Goal: Task Accomplishment & Management: Use online tool/utility

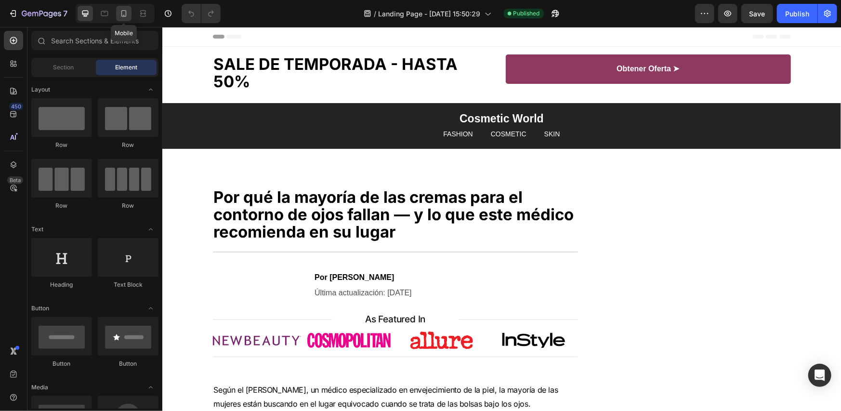
click at [119, 11] on icon at bounding box center [124, 14] width 10 height 10
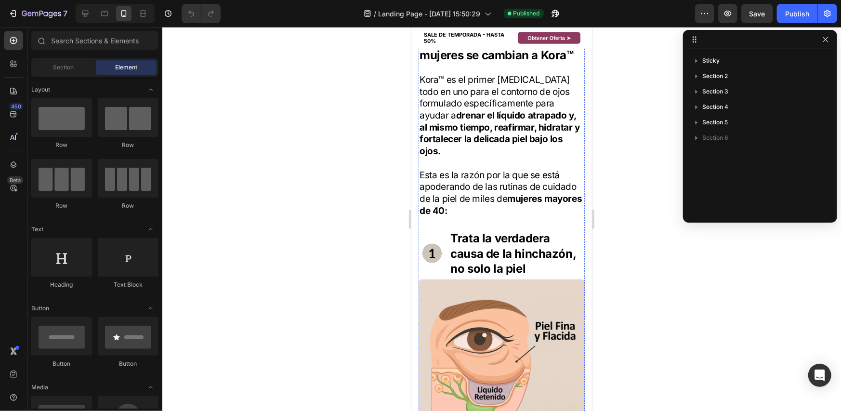
scroll to position [867, 0]
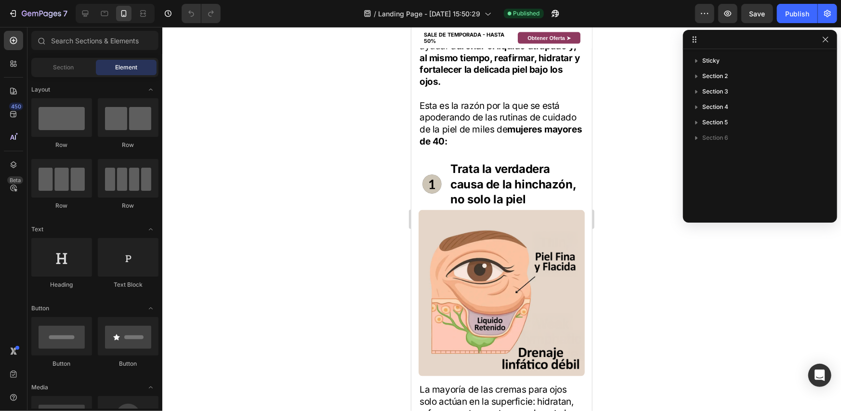
click at [616, 356] on div at bounding box center [501, 219] width 679 height 384
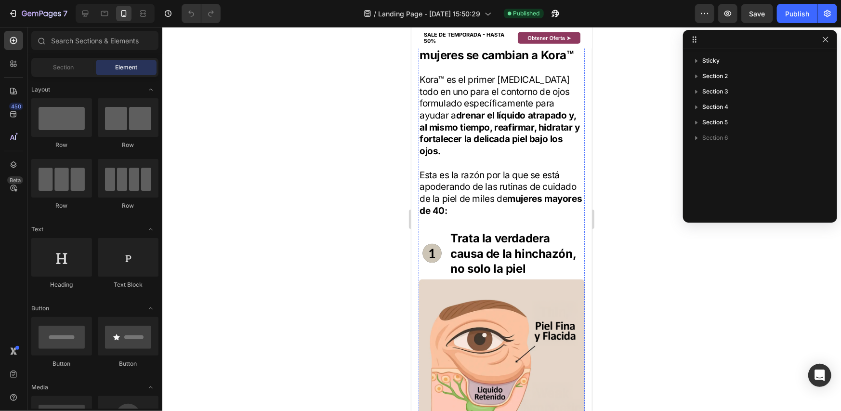
scroll to position [819, 0]
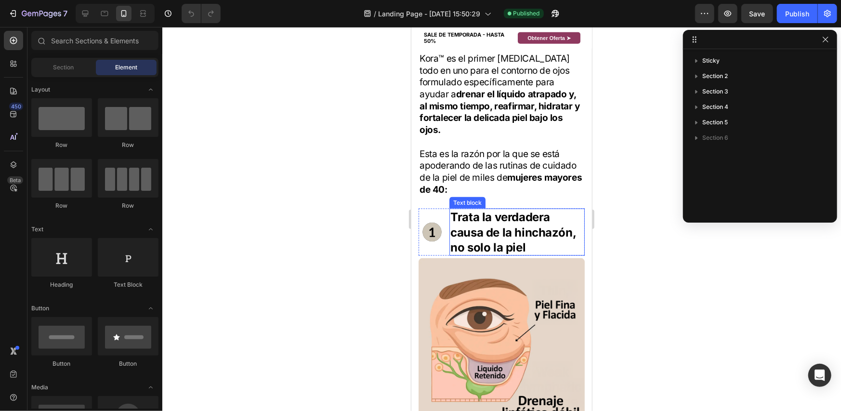
click at [474, 243] on p "Trata la verdadera causa de la hinchazón, no solo la piel" at bounding box center [516, 231] width 133 height 45
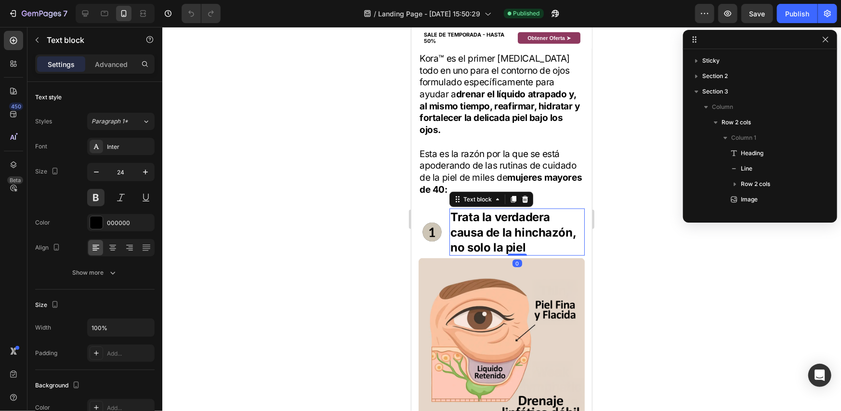
scroll to position [244, 0]
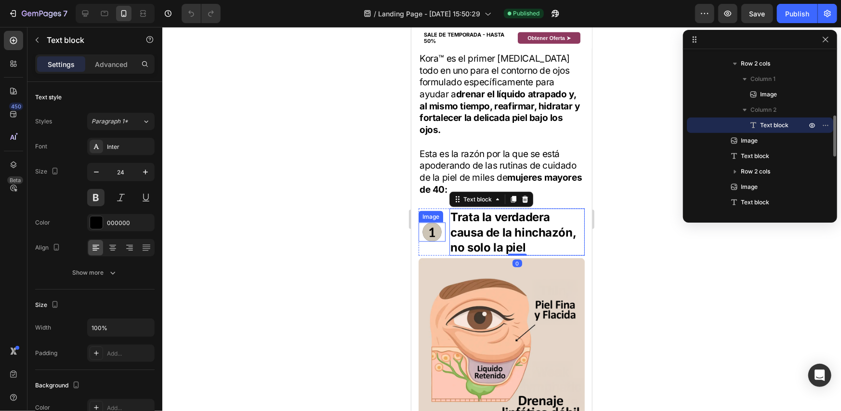
click at [440, 249] on div "Image" at bounding box center [431, 231] width 27 height 47
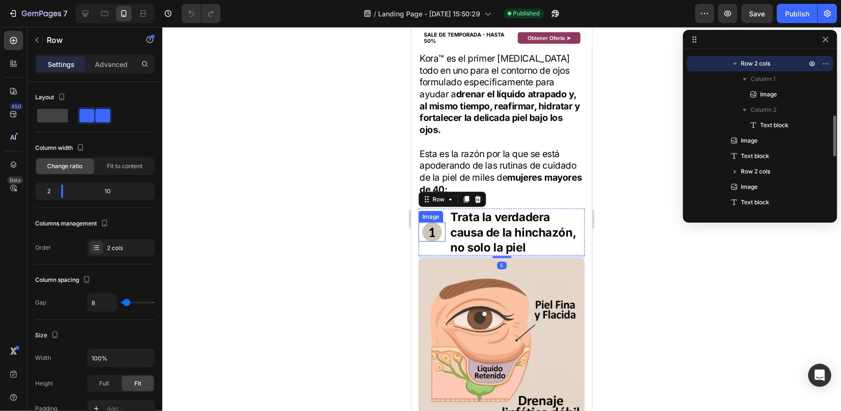
click at [434, 241] on img at bounding box center [431, 231] width 19 height 19
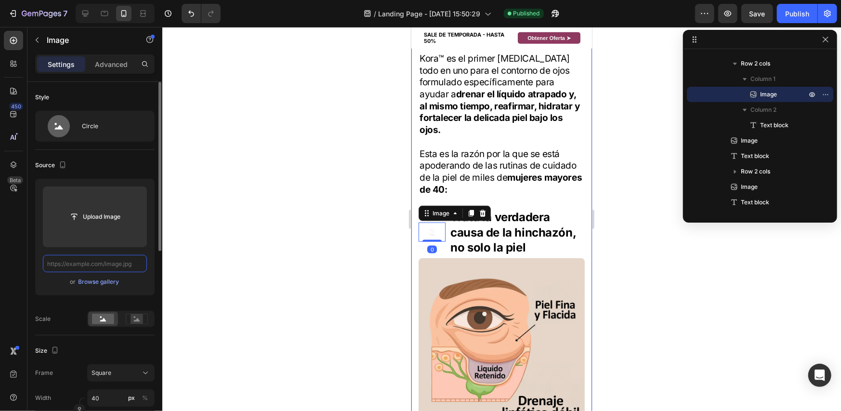
scroll to position [0, 0]
click at [95, 266] on input "text" at bounding box center [95, 263] width 104 height 17
paste input "[URL][DOMAIN_NAME]"
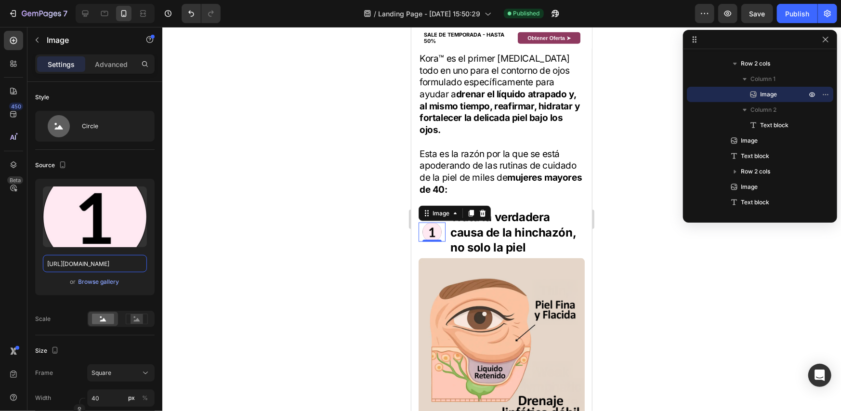
type input "[URL][DOMAIN_NAME]"
click at [665, 223] on div at bounding box center [501, 219] width 679 height 384
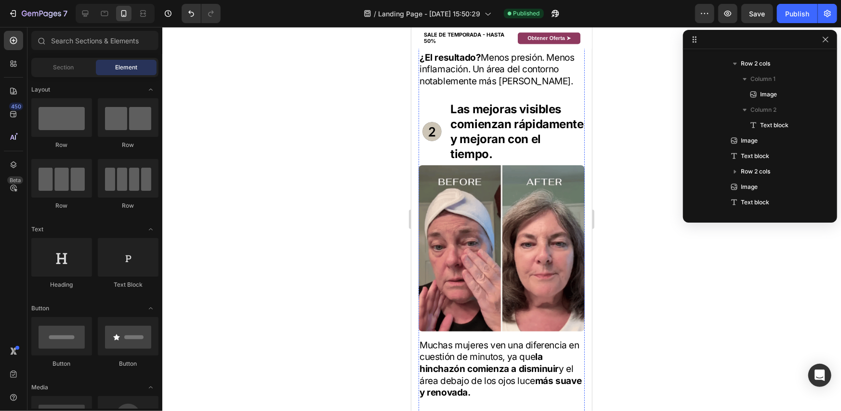
scroll to position [1301, 0]
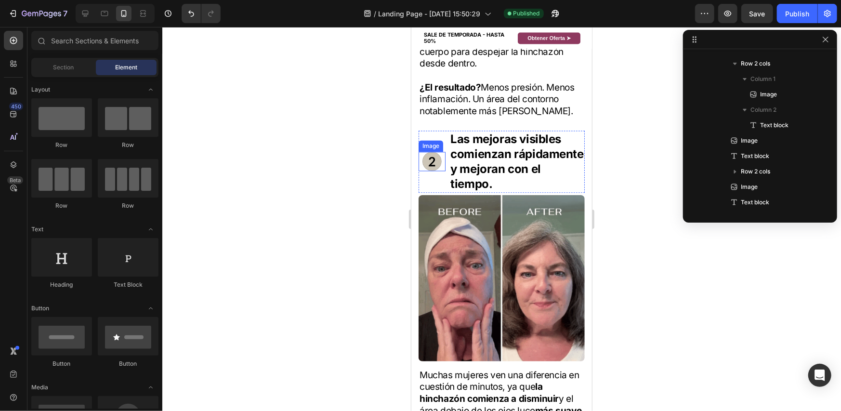
click at [438, 151] on img at bounding box center [431, 160] width 19 height 19
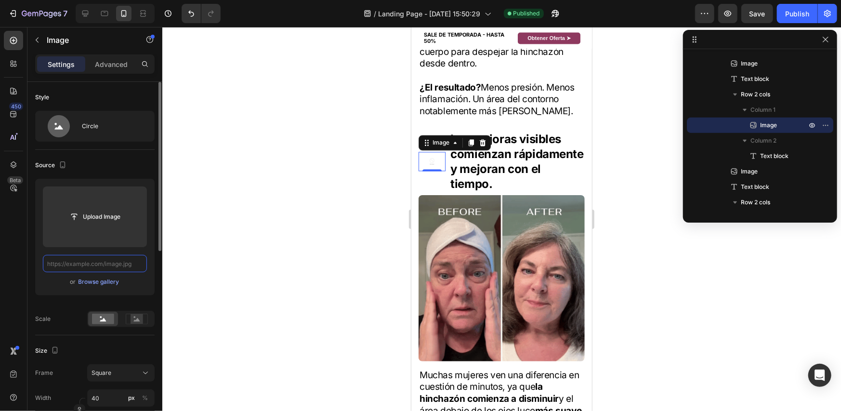
scroll to position [0, 0]
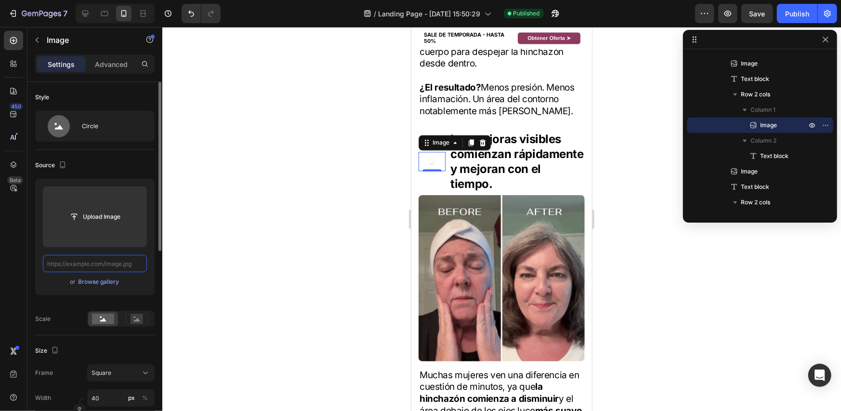
paste input "[URL][DOMAIN_NAME]"
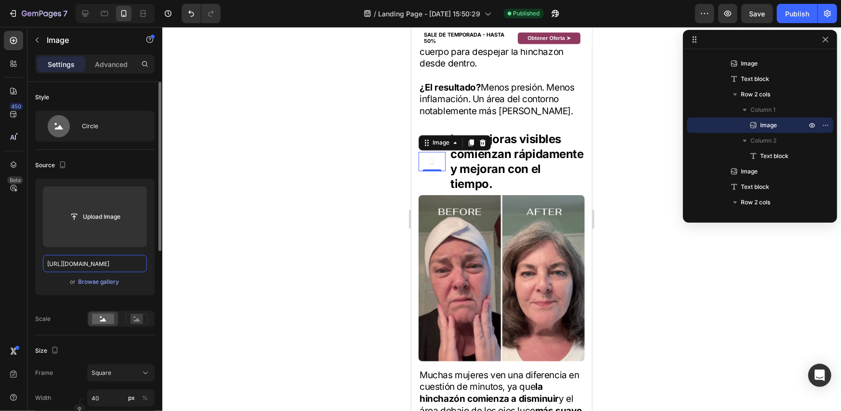
scroll to position [0, 143]
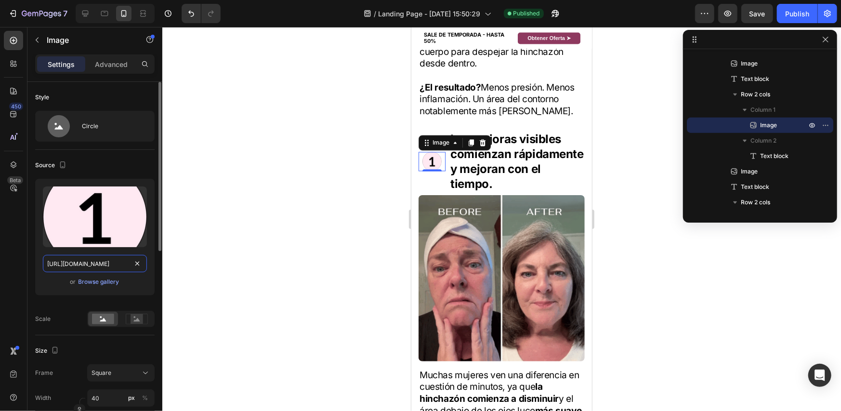
click at [70, 263] on input "[URL][DOMAIN_NAME]" at bounding box center [95, 263] width 104 height 17
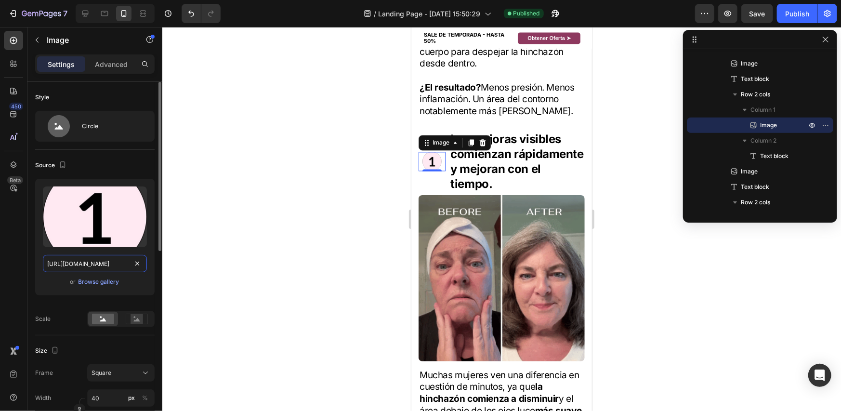
click at [71, 263] on input "[URL][DOMAIN_NAME]" at bounding box center [95, 263] width 104 height 17
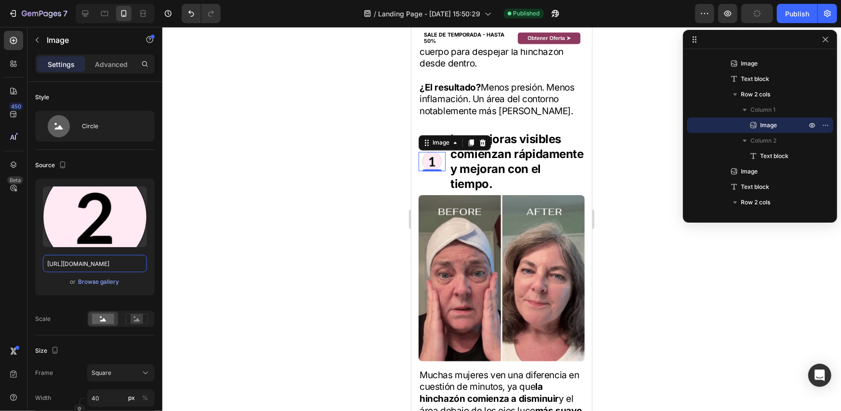
type input "[URL][DOMAIN_NAME]"
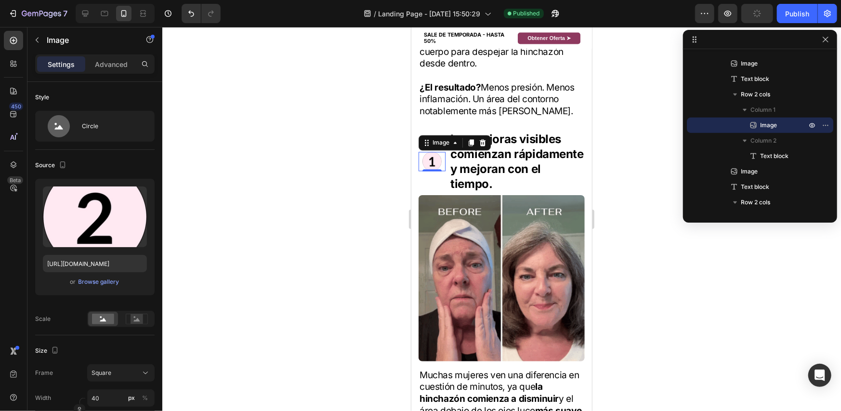
scroll to position [0, 0]
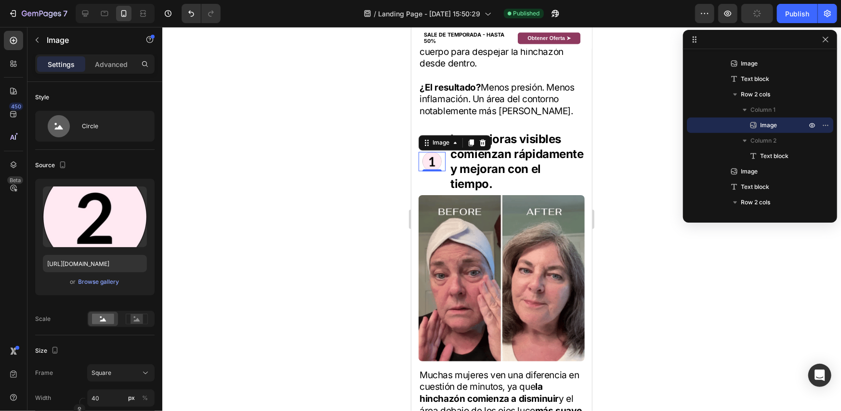
click at [191, 253] on div at bounding box center [501, 219] width 679 height 384
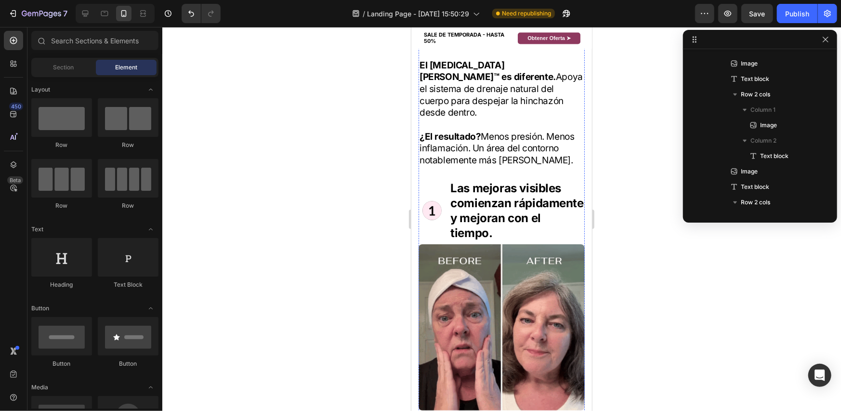
scroll to position [1253, 0]
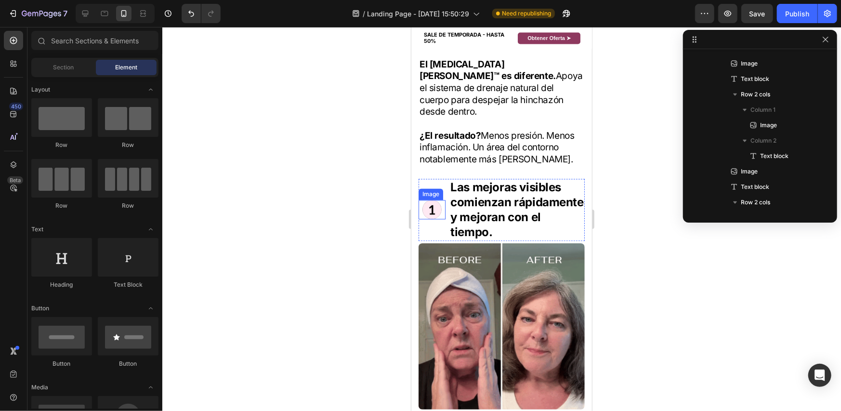
click at [431, 200] on img at bounding box center [431, 209] width 19 height 19
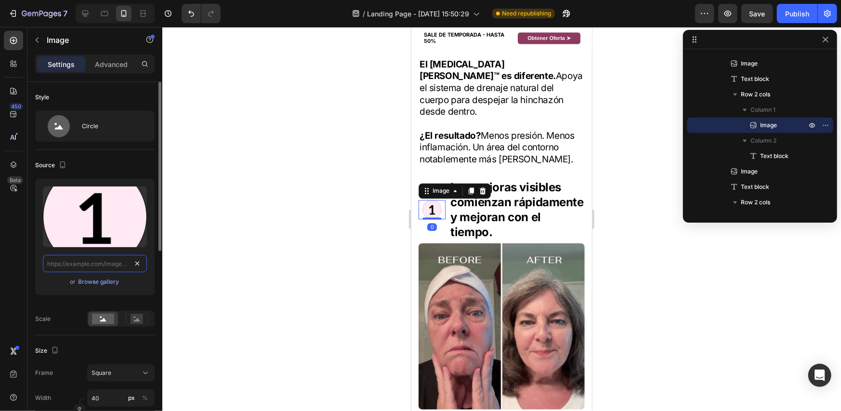
scroll to position [0, 0]
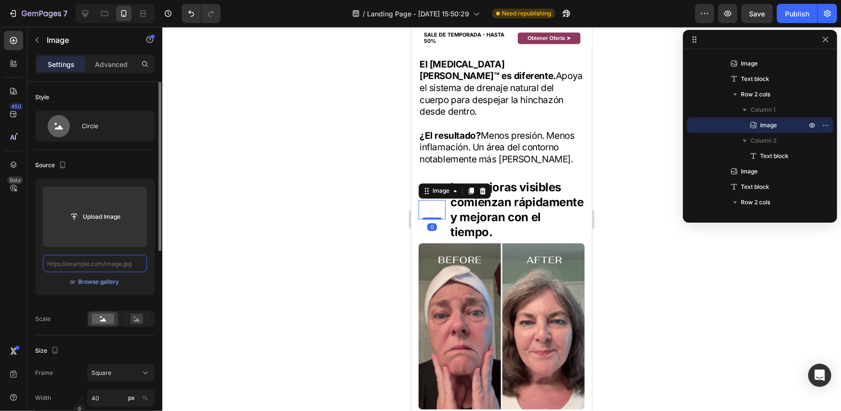
click at [100, 265] on input "text" at bounding box center [95, 263] width 104 height 17
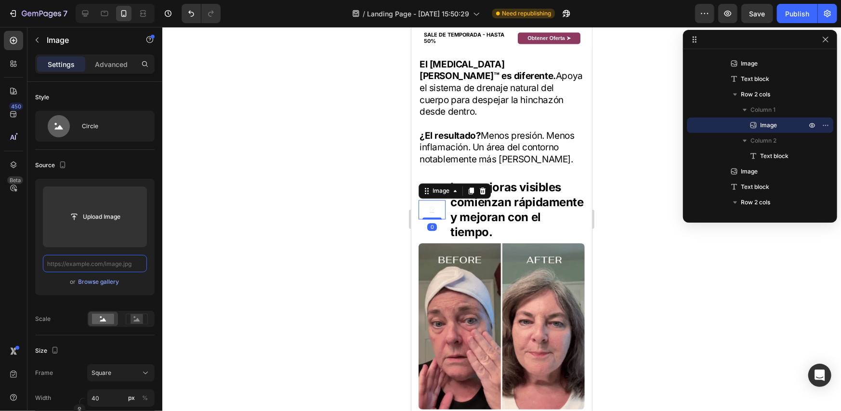
paste input "[URL][DOMAIN_NAME]"
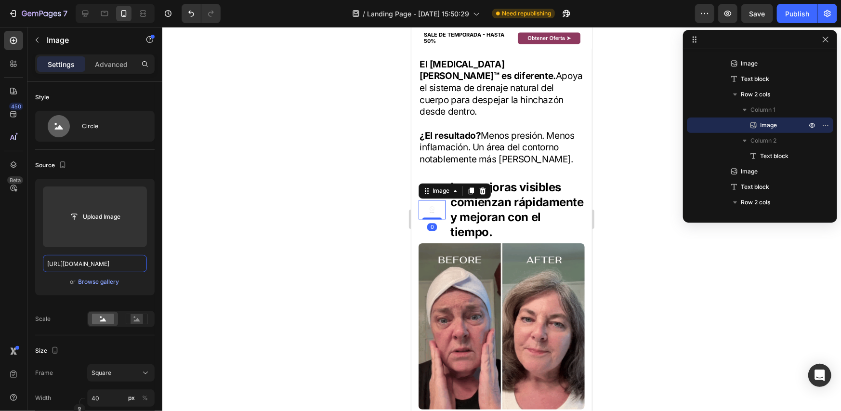
scroll to position [0, 145]
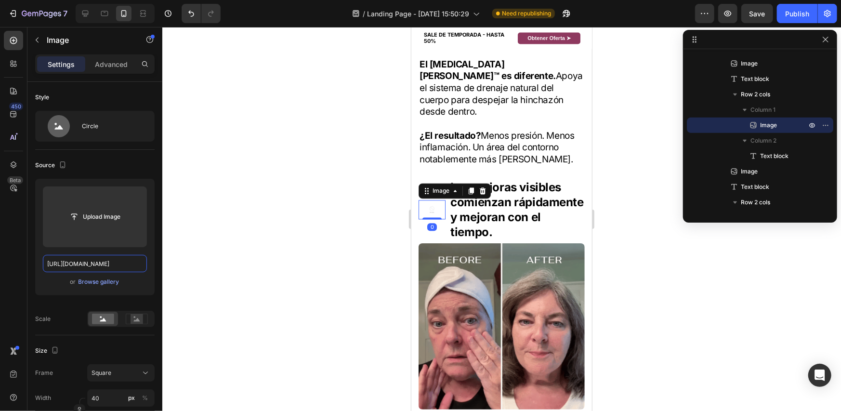
type input "[URL][DOMAIN_NAME]"
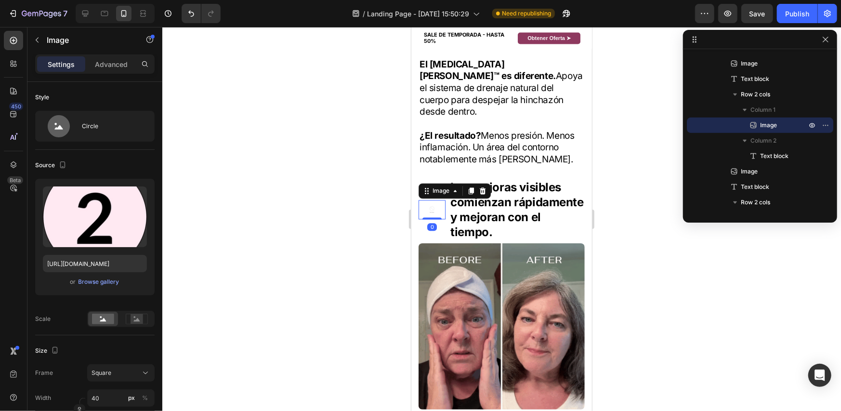
scroll to position [0, 0]
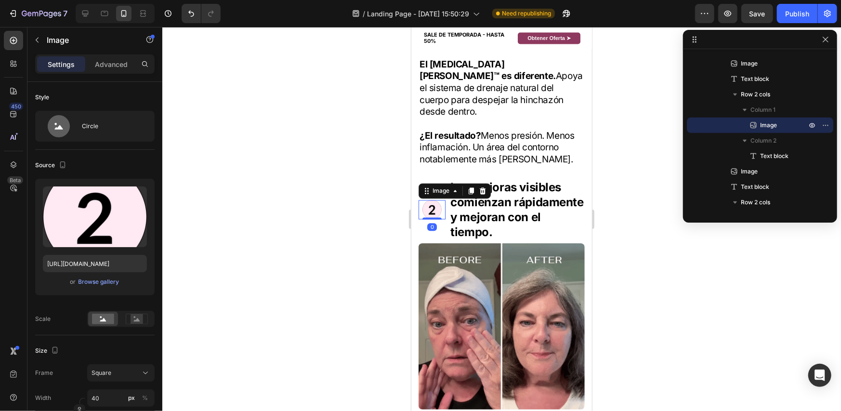
click at [249, 218] on div at bounding box center [501, 219] width 679 height 384
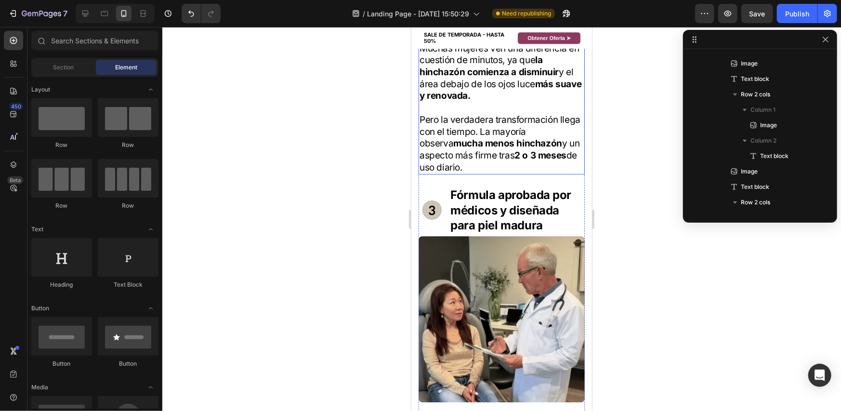
scroll to position [1639, 0]
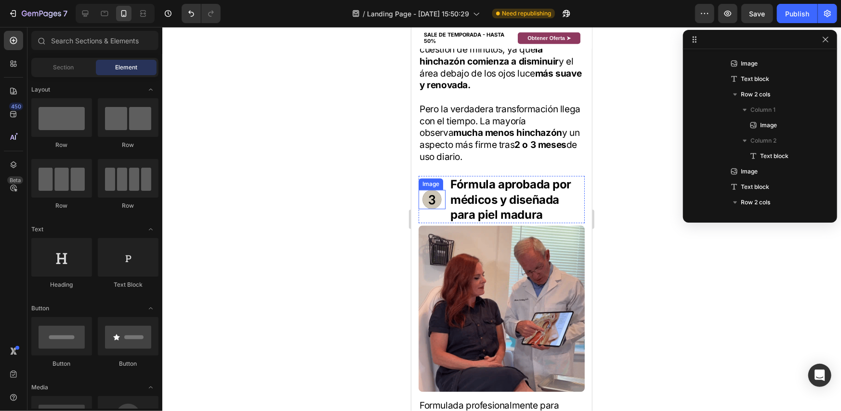
click at [433, 189] on img at bounding box center [431, 198] width 19 height 19
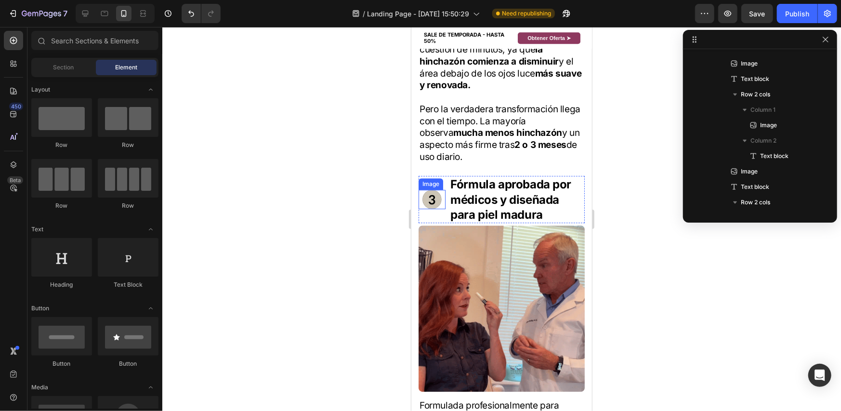
scroll to position [537, 0]
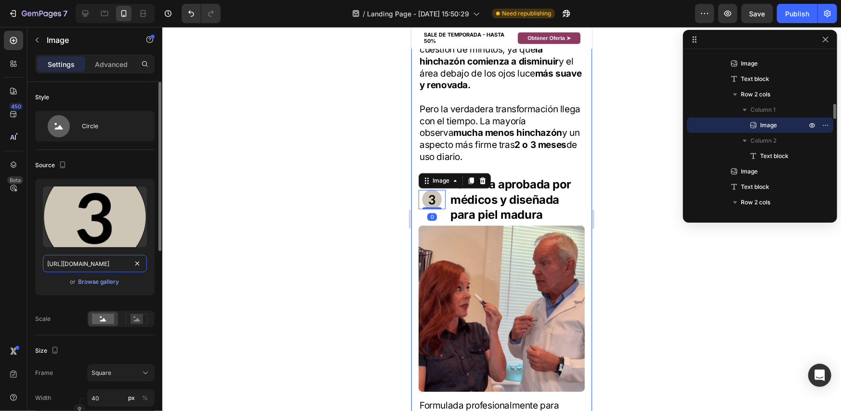
drag, startPoint x: 136, startPoint y: 264, endPoint x: 103, endPoint y: 265, distance: 32.8
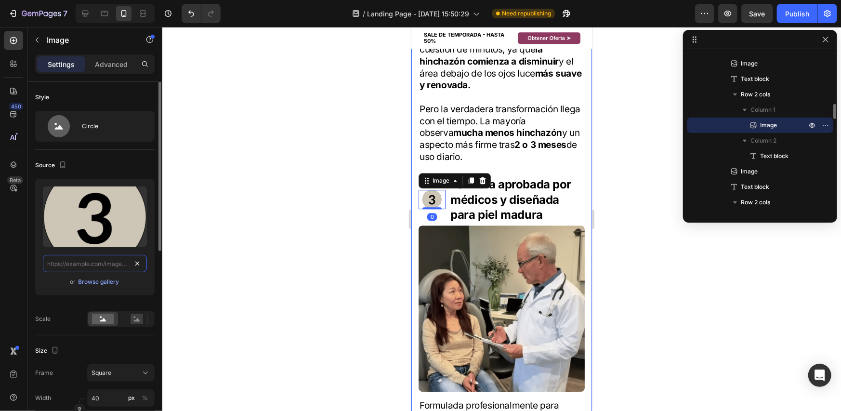
scroll to position [0, 0]
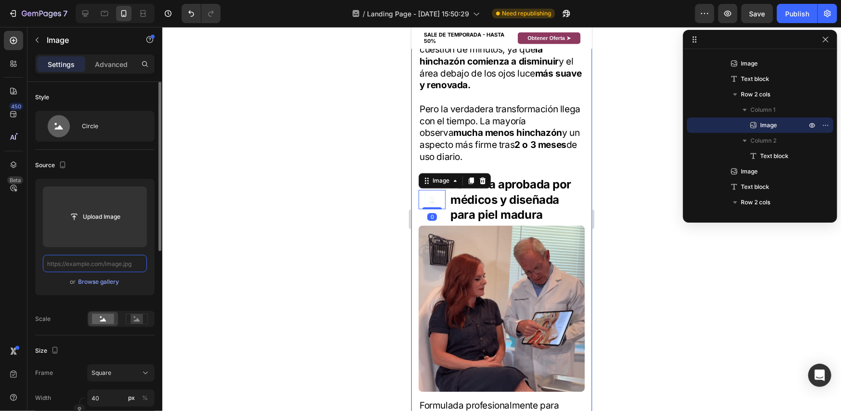
click at [99, 265] on input "text" at bounding box center [95, 263] width 104 height 17
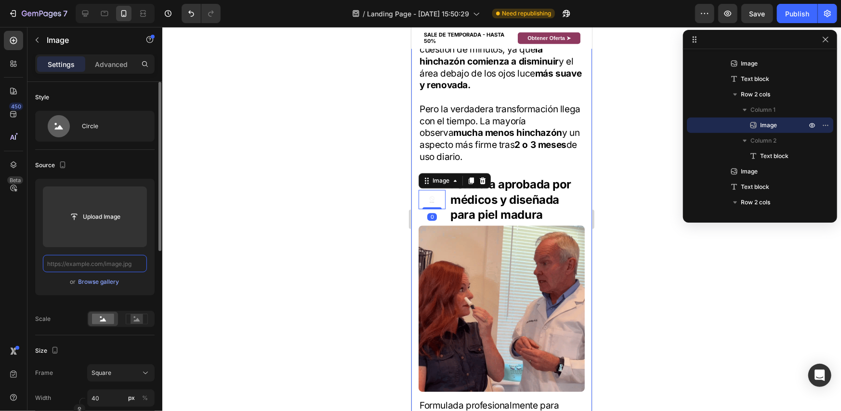
paste input "[URL][DOMAIN_NAME]"
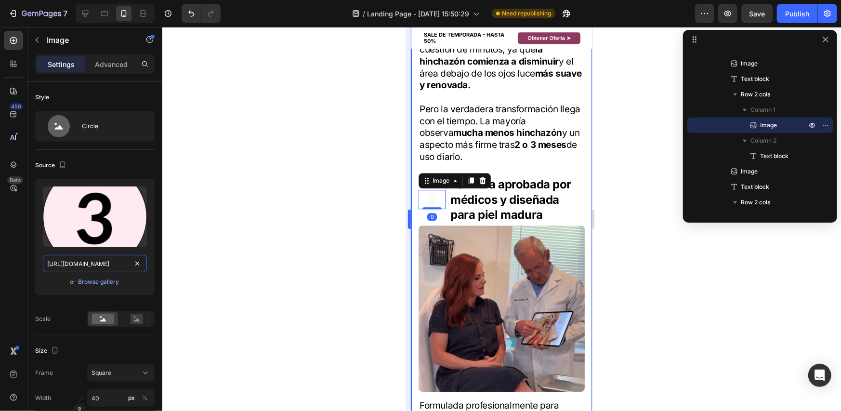
scroll to position [0, 145]
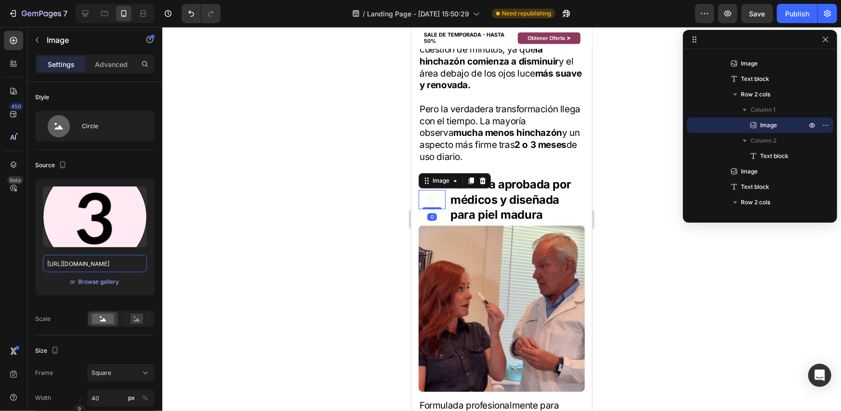
type input "[URL][DOMAIN_NAME]"
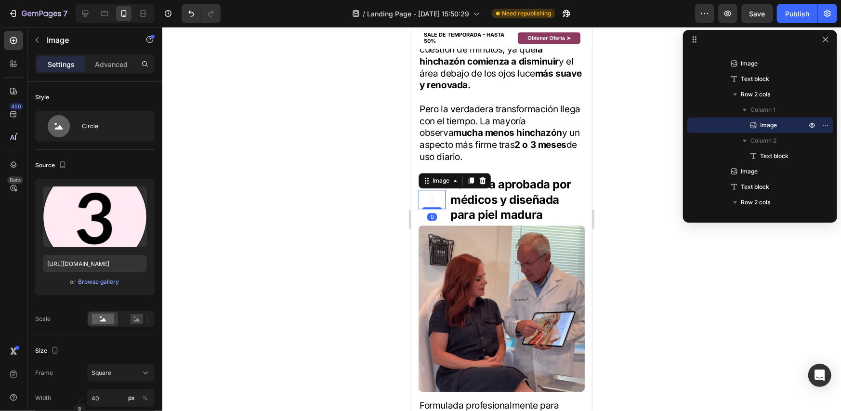
click at [644, 179] on div at bounding box center [501, 219] width 679 height 384
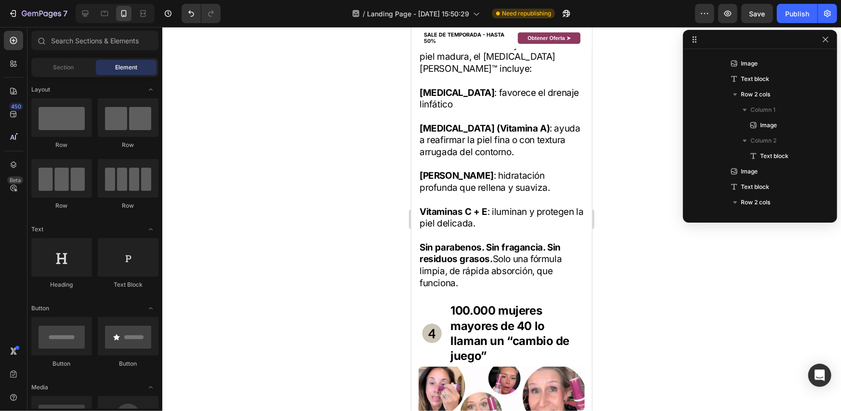
scroll to position [2024, 0]
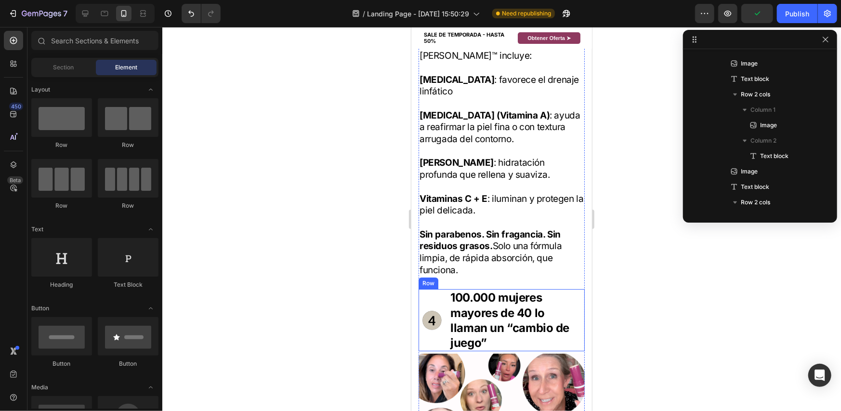
click at [423, 310] on div at bounding box center [431, 319] width 27 height 19
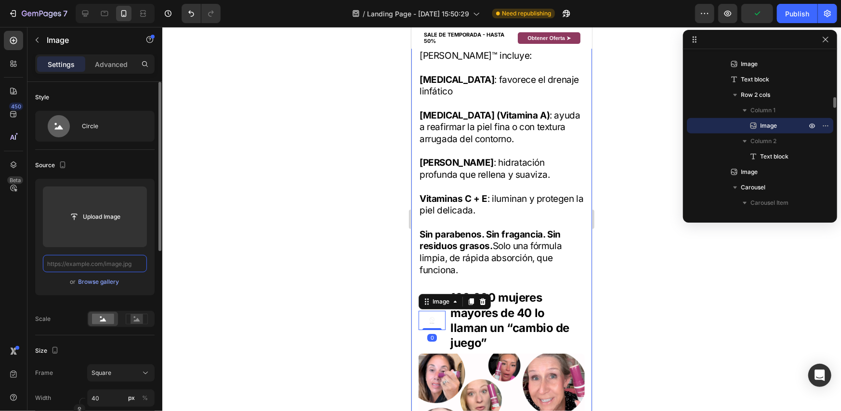
scroll to position [0, 0]
paste input "[URL][DOMAIN_NAME]"
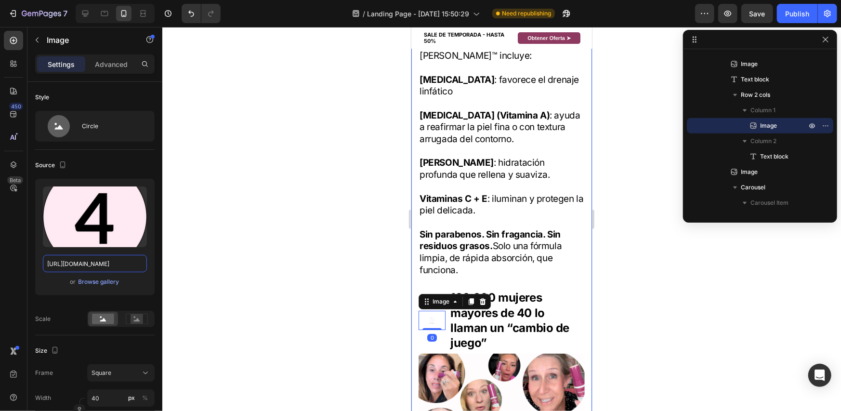
type input "[URL][DOMAIN_NAME]"
click at [240, 236] on div at bounding box center [501, 219] width 679 height 384
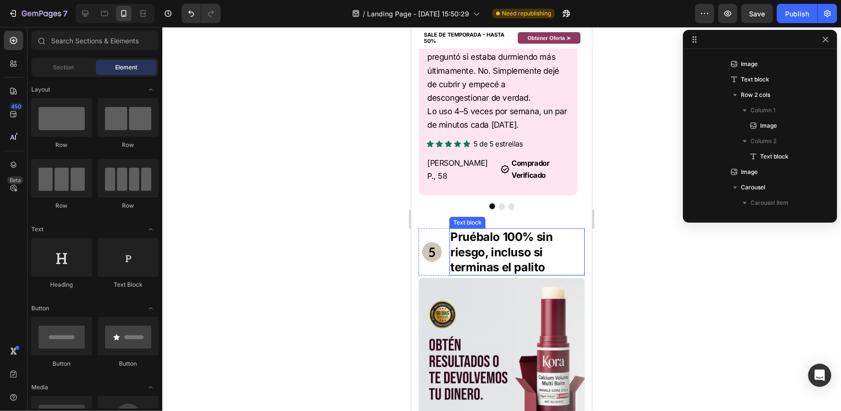
scroll to position [2651, 0]
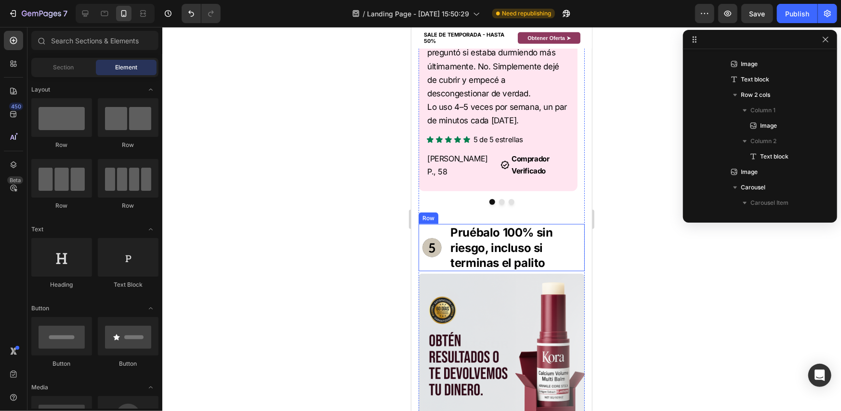
click at [432, 238] on img at bounding box center [431, 247] width 19 height 19
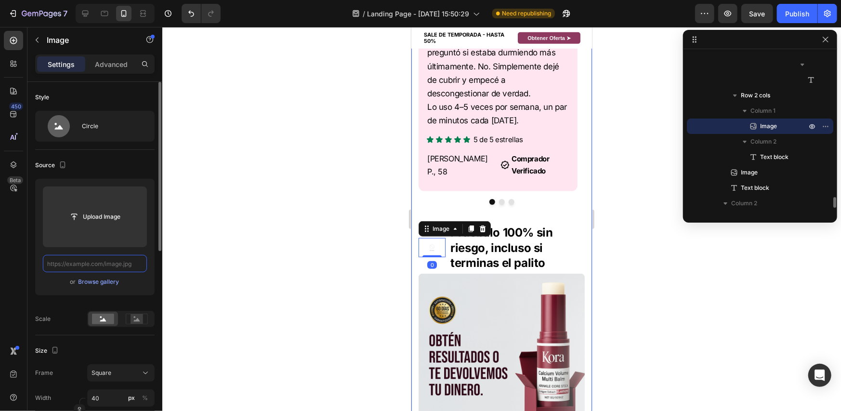
scroll to position [0, 0]
paste input "[URL][DOMAIN_NAME]"
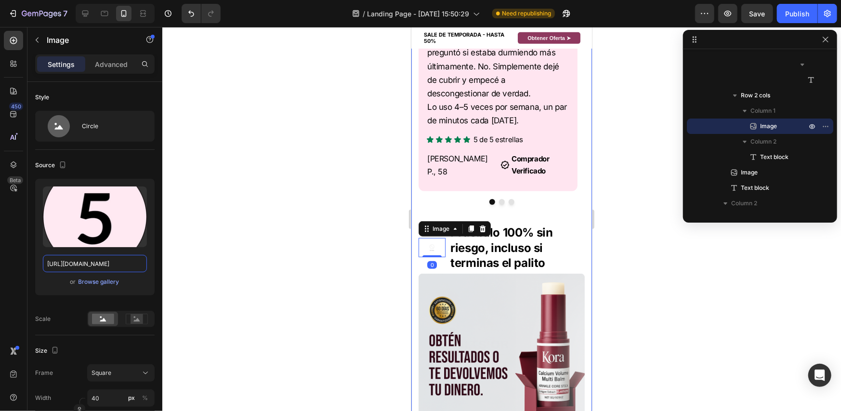
scroll to position [0, 145]
type input "[URL][DOMAIN_NAME]"
click at [244, 233] on div at bounding box center [501, 219] width 679 height 384
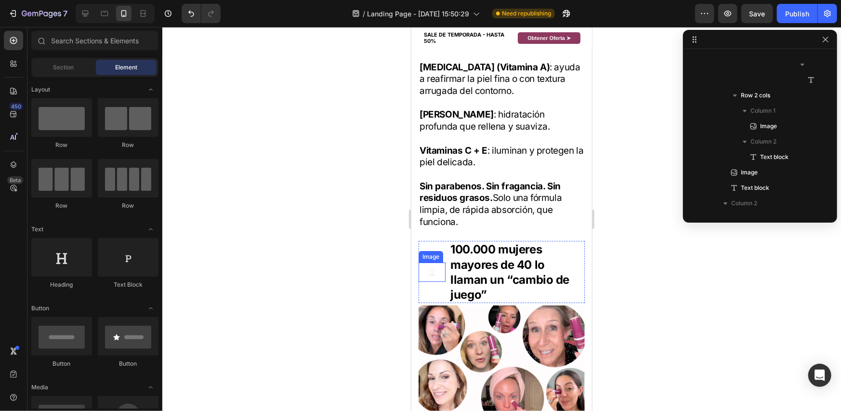
click at [438, 262] on img at bounding box center [431, 271] width 19 height 19
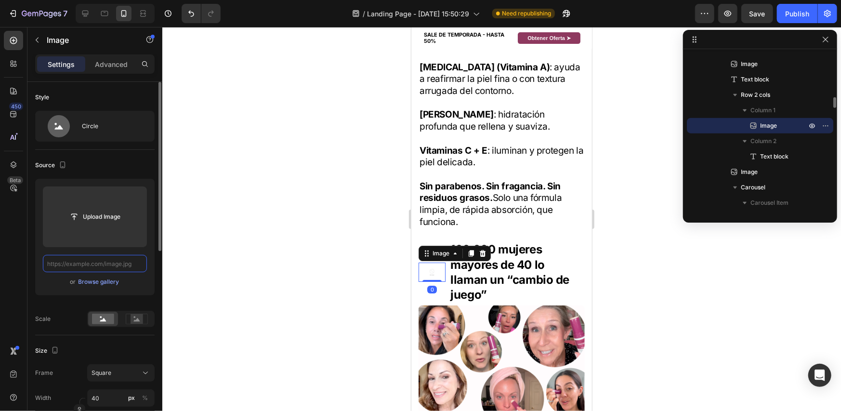
click at [126, 255] on input "text" at bounding box center [95, 263] width 104 height 17
click at [101, 262] on input "text" at bounding box center [95, 263] width 104 height 17
paste input "[URL][DOMAIN_NAME]"
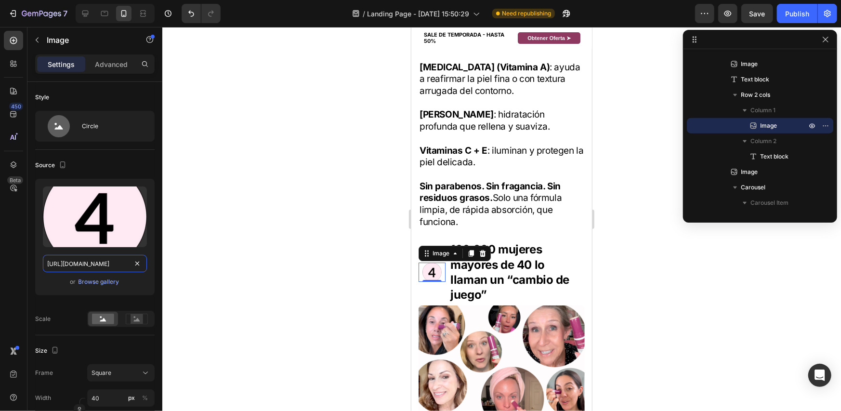
type input "[URL][DOMAIN_NAME]"
click at [260, 218] on div at bounding box center [501, 219] width 679 height 384
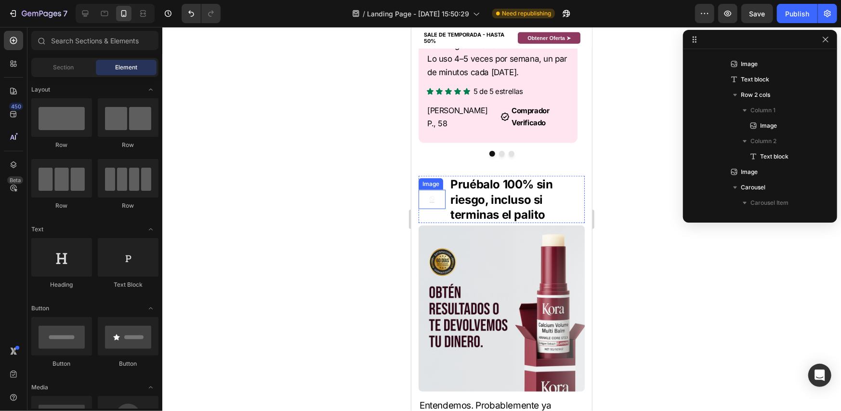
click at [432, 189] on img at bounding box center [431, 198] width 19 height 19
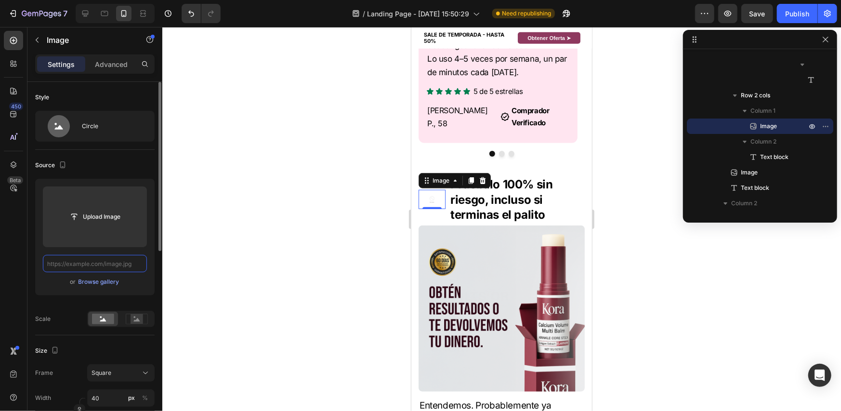
click at [106, 258] on input "text" at bounding box center [95, 263] width 104 height 17
paste input "[URL][DOMAIN_NAME]"
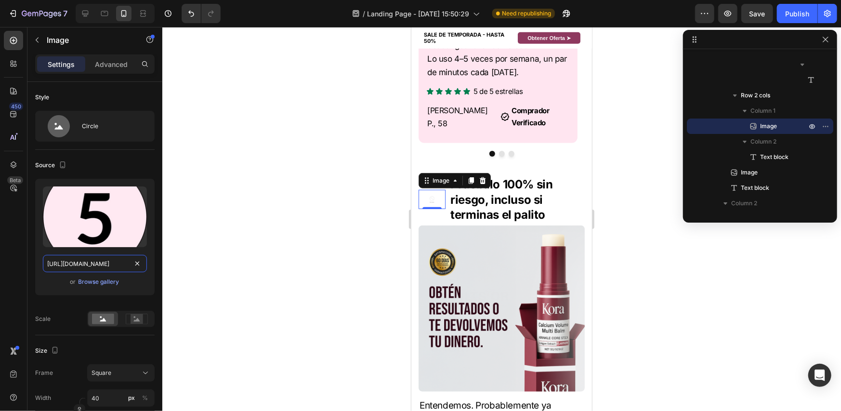
scroll to position [0, 145]
type input "[URL][DOMAIN_NAME]"
click at [247, 196] on div at bounding box center [501, 219] width 679 height 384
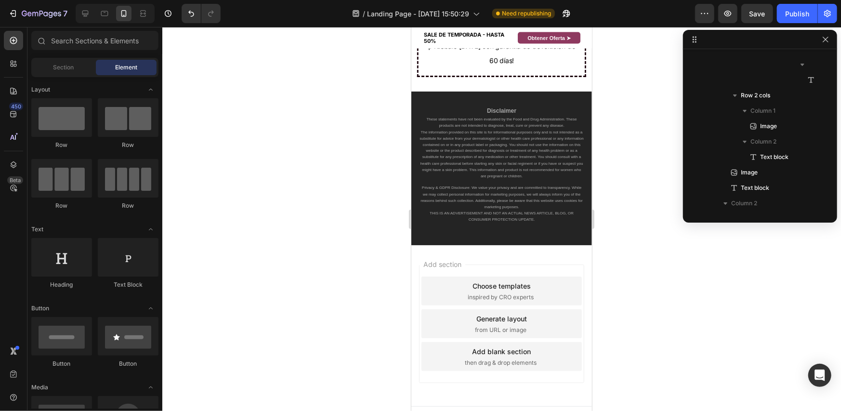
scroll to position [3325, 0]
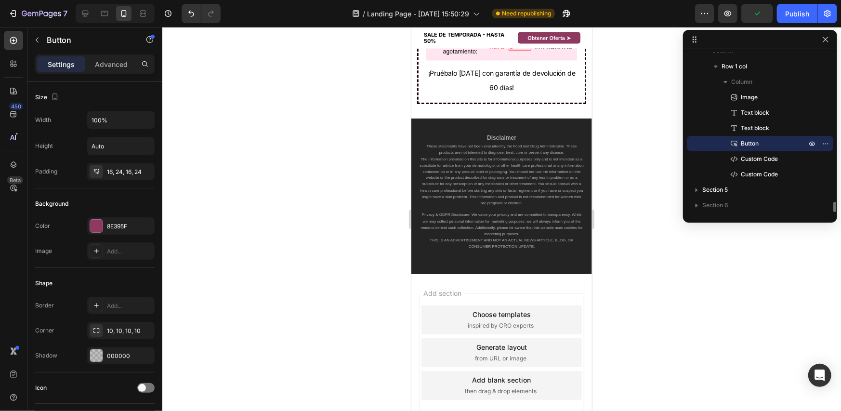
click at [797, 17] on div "Publish" at bounding box center [798, 14] width 24 height 10
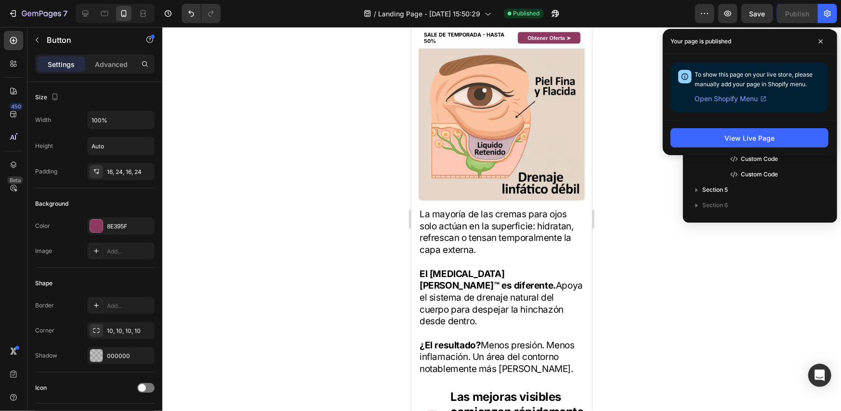
scroll to position [1157, 0]
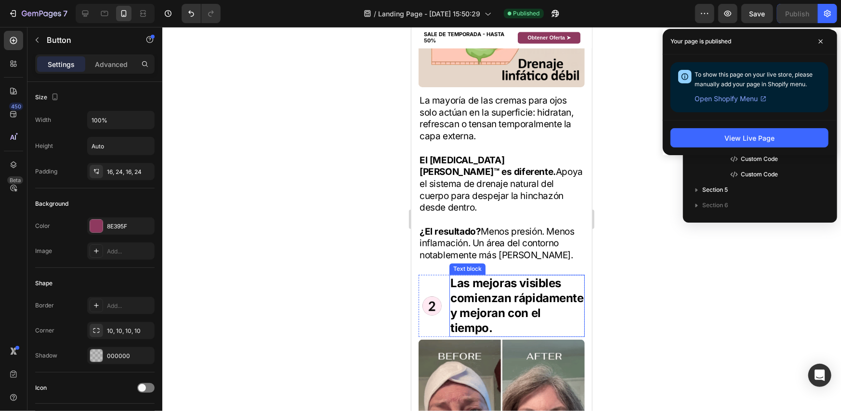
click at [515, 291] on p "Las mejoras visibles comienzan rápidamente y mejoran con el tiempo." at bounding box center [516, 306] width 133 height 60
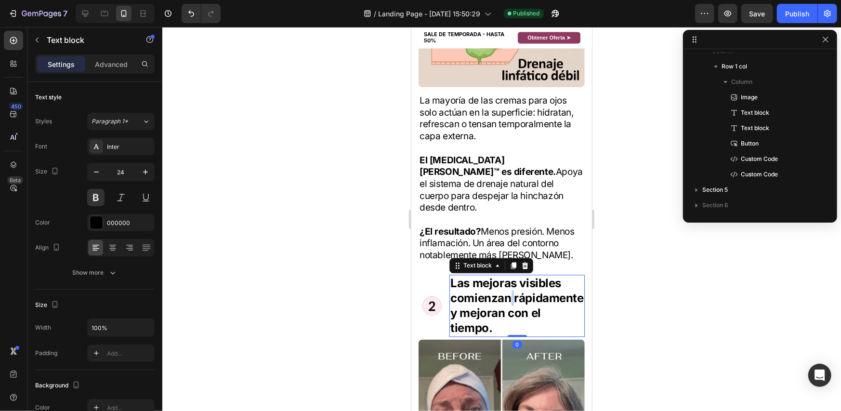
scroll to position [460, 0]
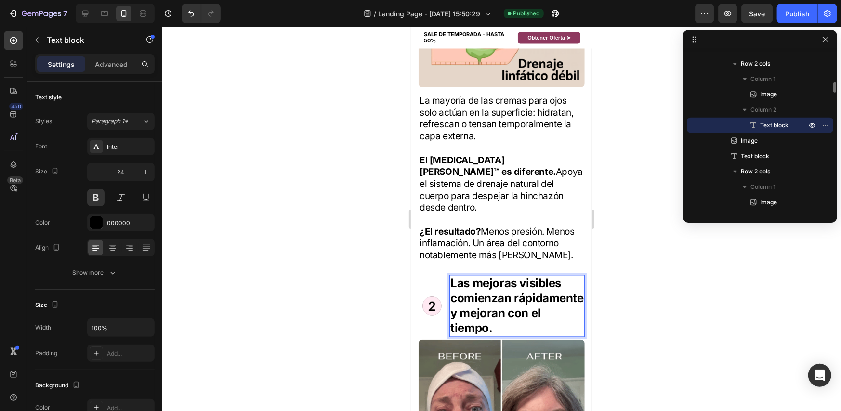
click at [543, 318] on p "Las mejoras visibles comienzan rápidamente y mejoran con el tiempo." at bounding box center [516, 306] width 133 height 60
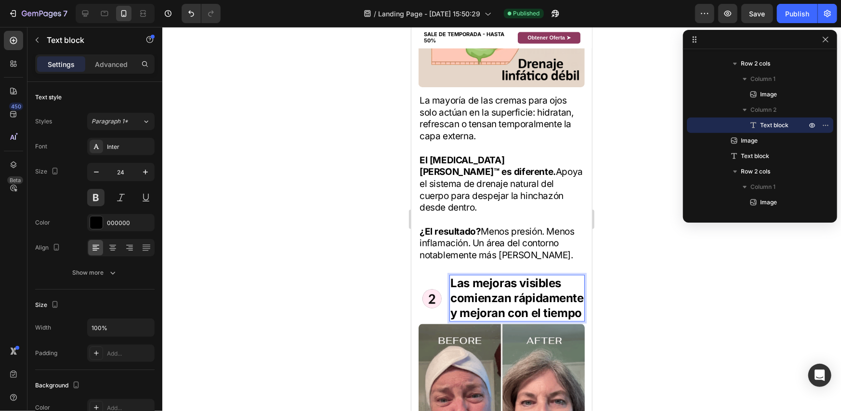
click at [650, 289] on div at bounding box center [501, 219] width 679 height 384
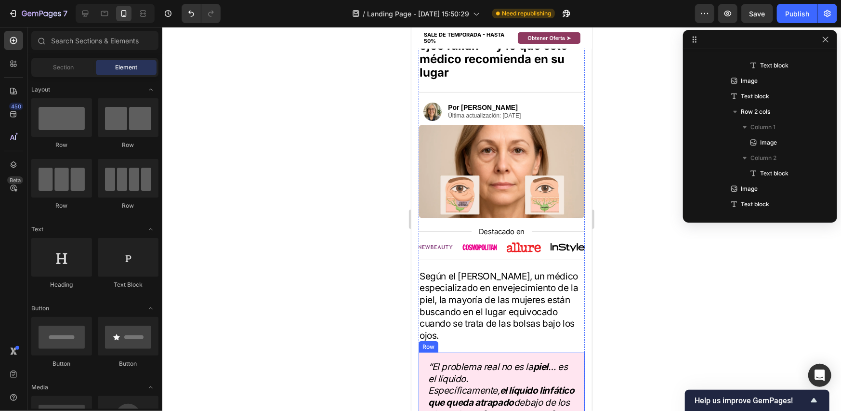
scroll to position [0, 0]
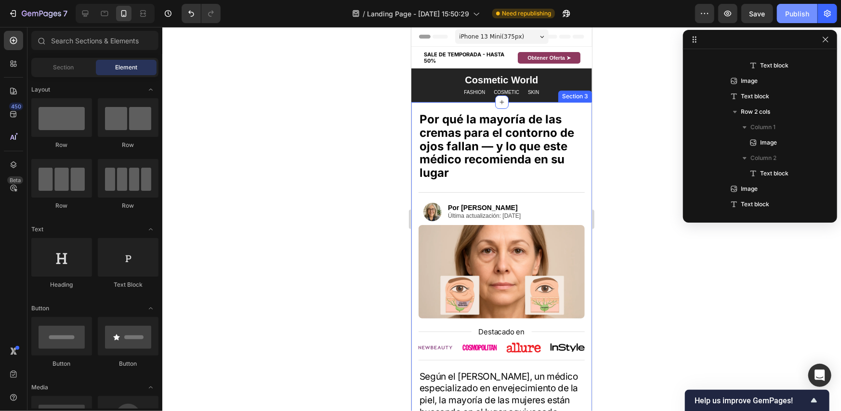
click at [791, 7] on button "Publish" at bounding box center [797, 13] width 40 height 19
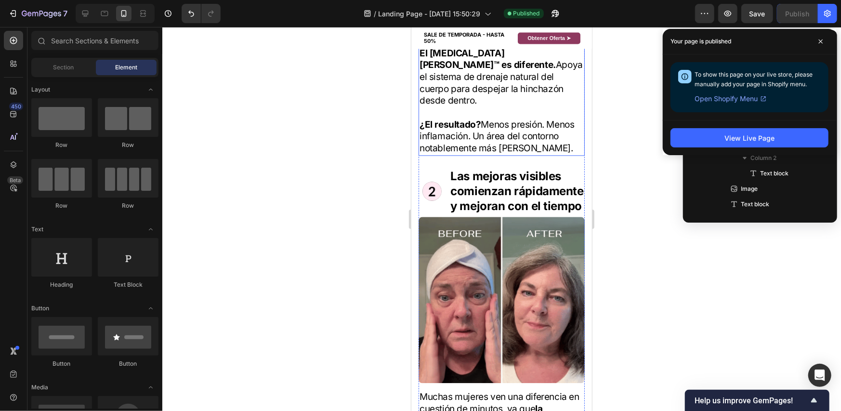
scroll to position [1157, 0]
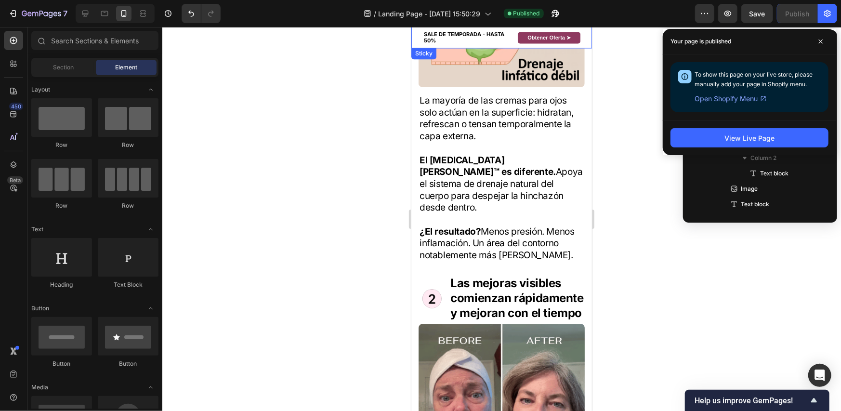
click at [495, 47] on div "SALE DE TEMPORADA - HASTA 50% Heading Obtener Oferta ➤ Button Row Sticky" at bounding box center [501, 38] width 181 height 22
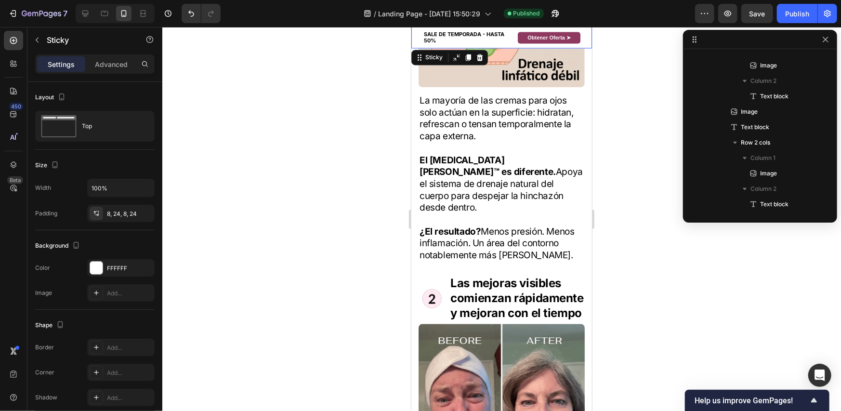
scroll to position [0, 0]
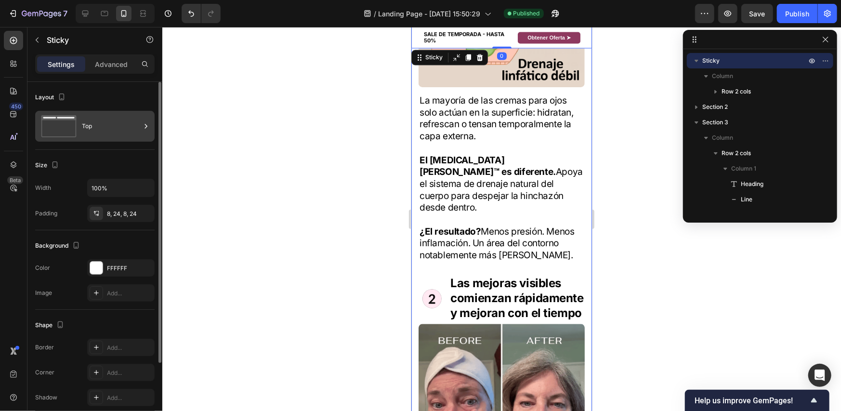
click at [103, 129] on div "Top" at bounding box center [111, 126] width 59 height 22
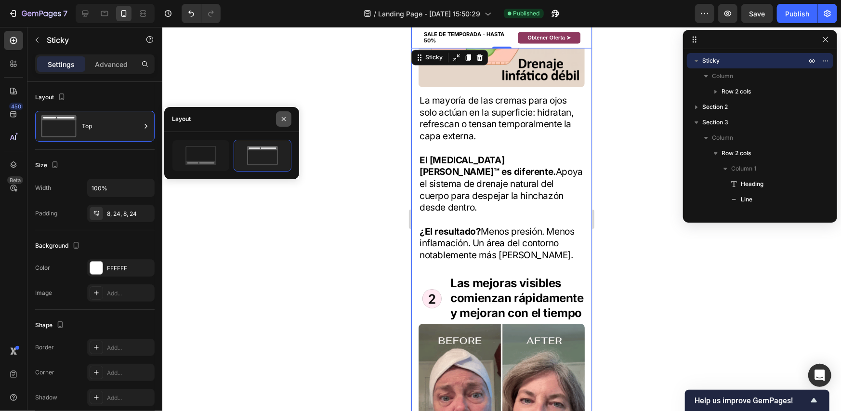
click at [288, 118] on button "button" at bounding box center [283, 118] width 15 height 15
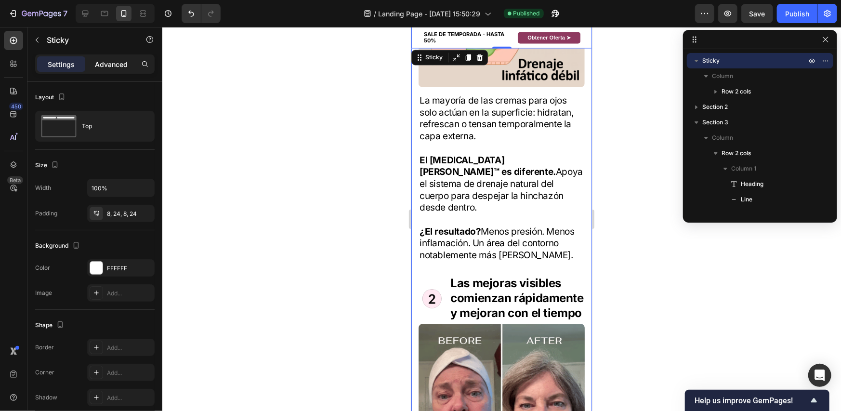
click at [122, 56] on div "Advanced" at bounding box center [111, 63] width 48 height 15
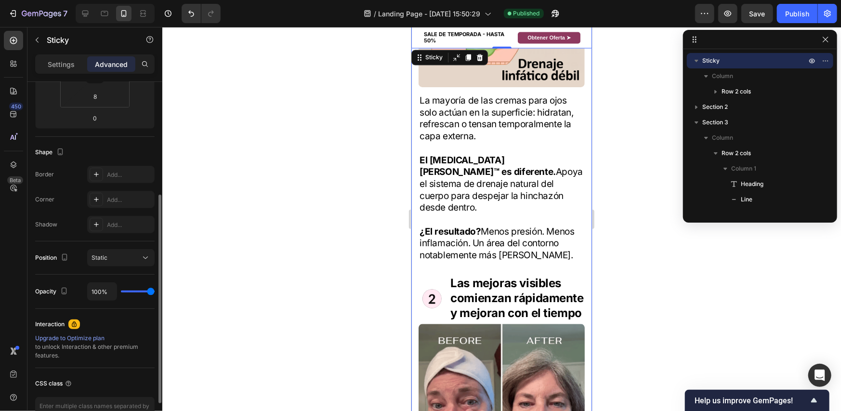
scroll to position [252, 0]
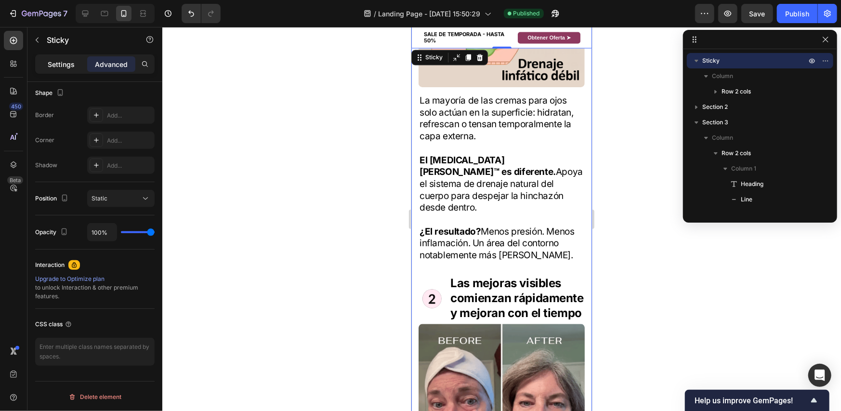
click at [57, 63] on p "Settings" at bounding box center [61, 64] width 27 height 10
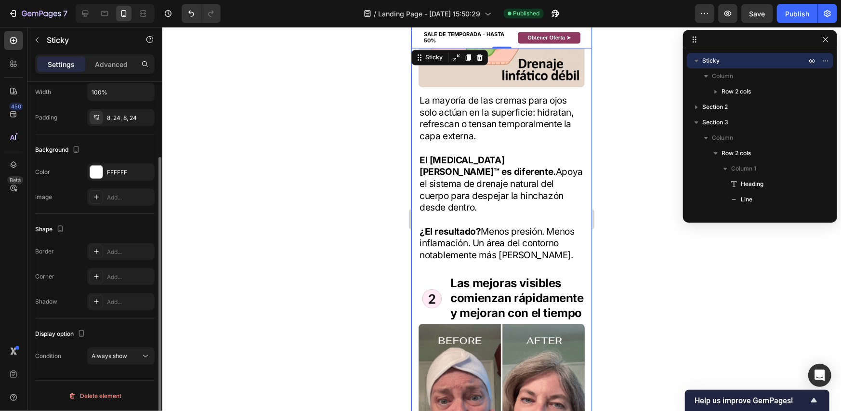
scroll to position [95, 0]
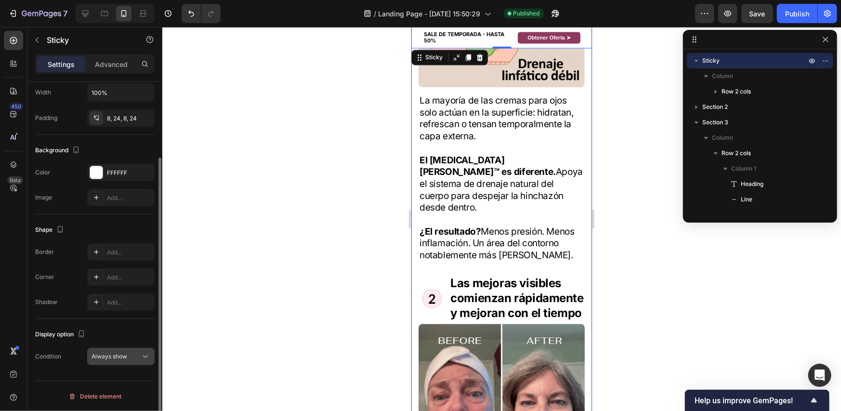
click at [129, 360] on div "Always show" at bounding box center [116, 356] width 49 height 9
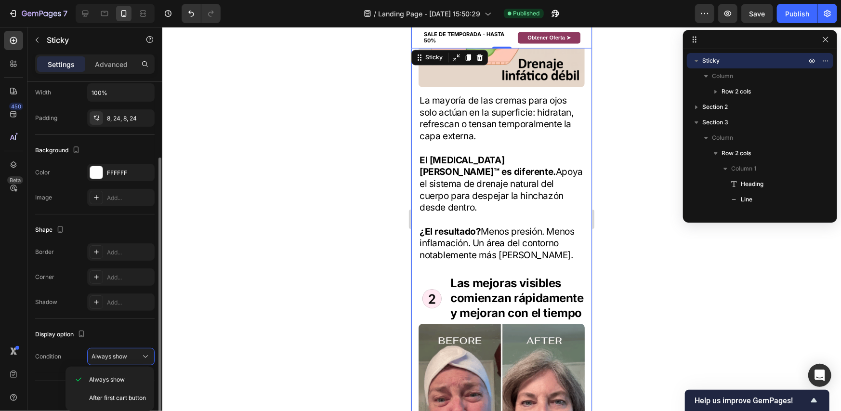
click at [135, 329] on div "Display option" at bounding box center [95, 334] width 120 height 15
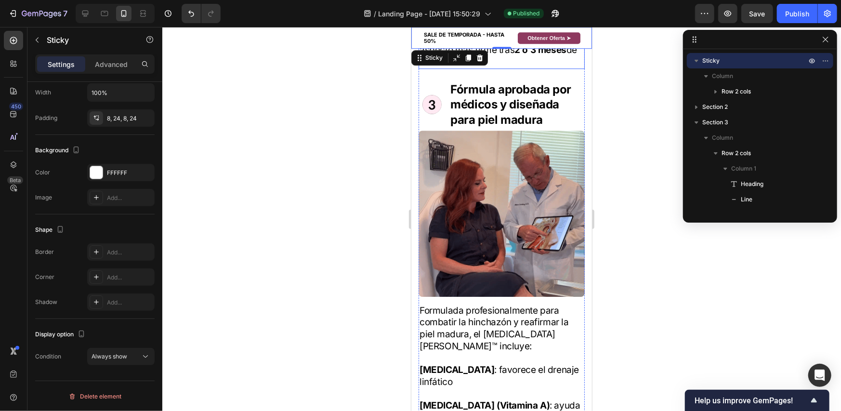
scroll to position [1928, 0]
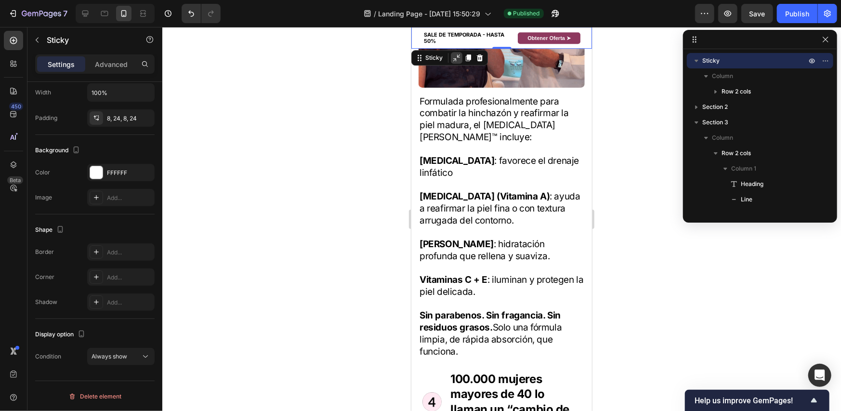
click at [453, 55] on icon at bounding box center [457, 57] width 8 height 8
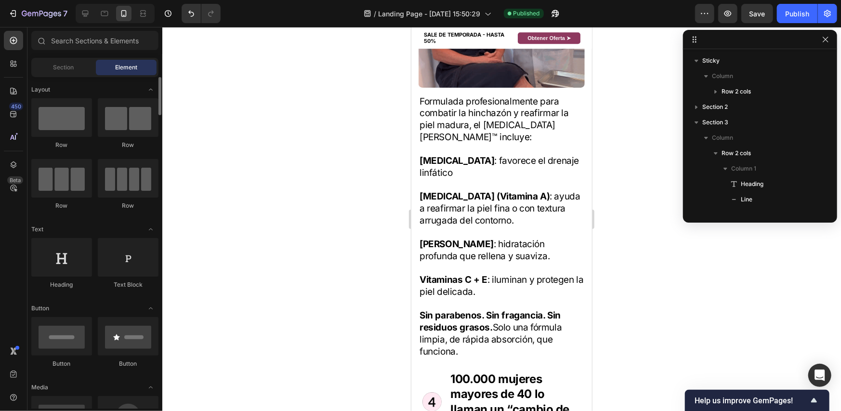
scroll to position [145, 0]
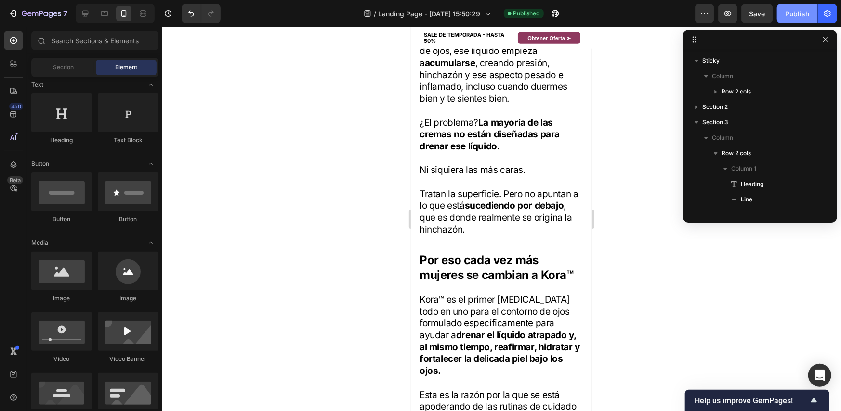
click at [788, 9] on div "Publish" at bounding box center [798, 14] width 24 height 10
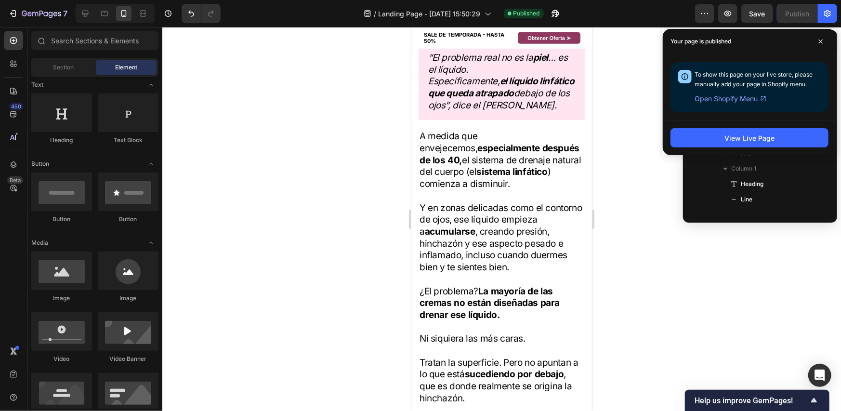
scroll to position [289, 0]
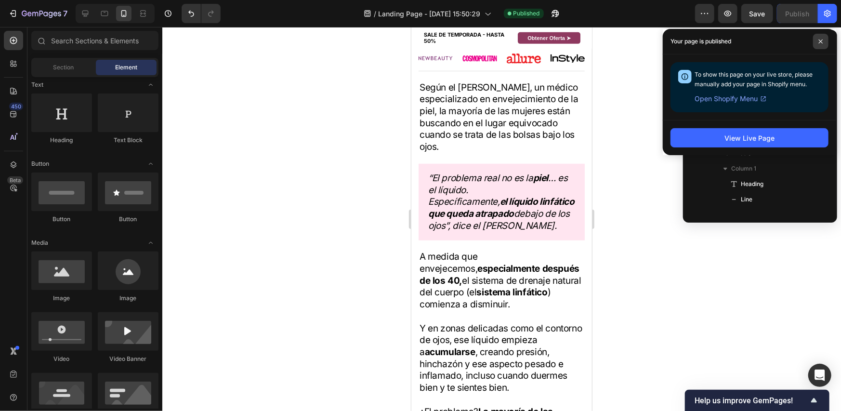
click at [821, 38] on span at bounding box center [821, 41] width 15 height 15
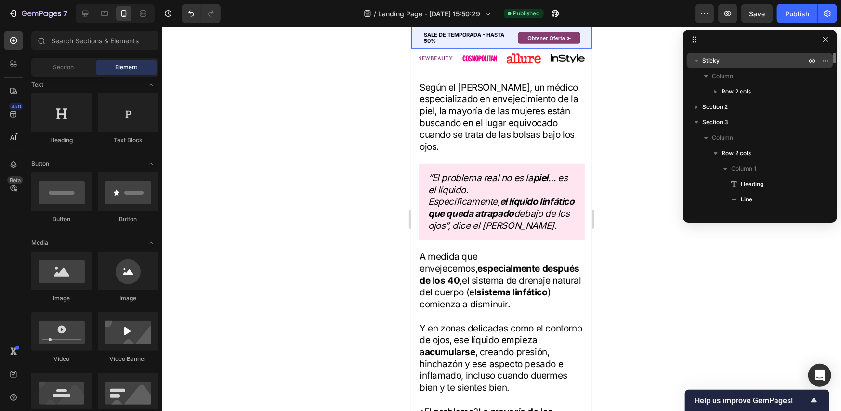
click at [771, 60] on p "Sticky" at bounding box center [756, 61] width 106 height 10
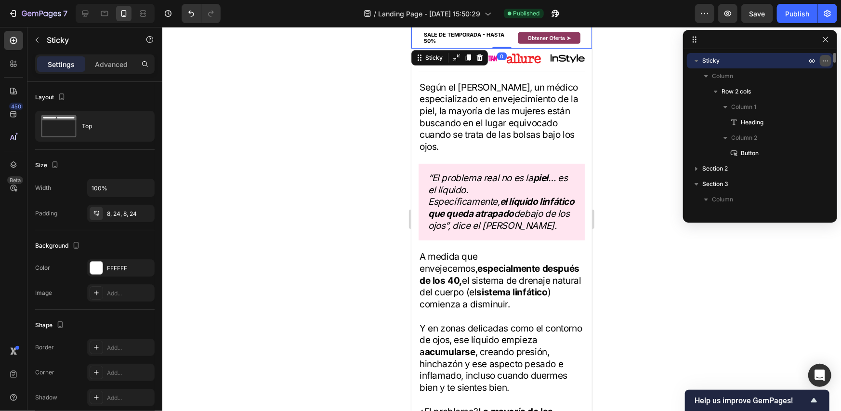
click at [831, 60] on button "button" at bounding box center [826, 61] width 12 height 12
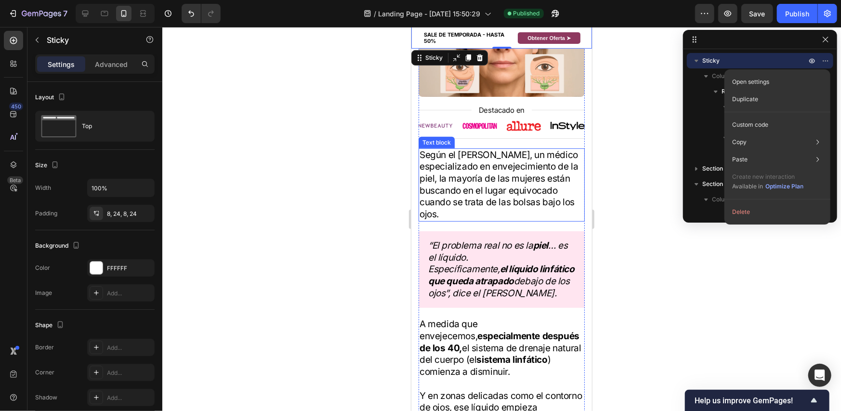
scroll to position [0, 0]
